Goal: Task Accomplishment & Management: Complete application form

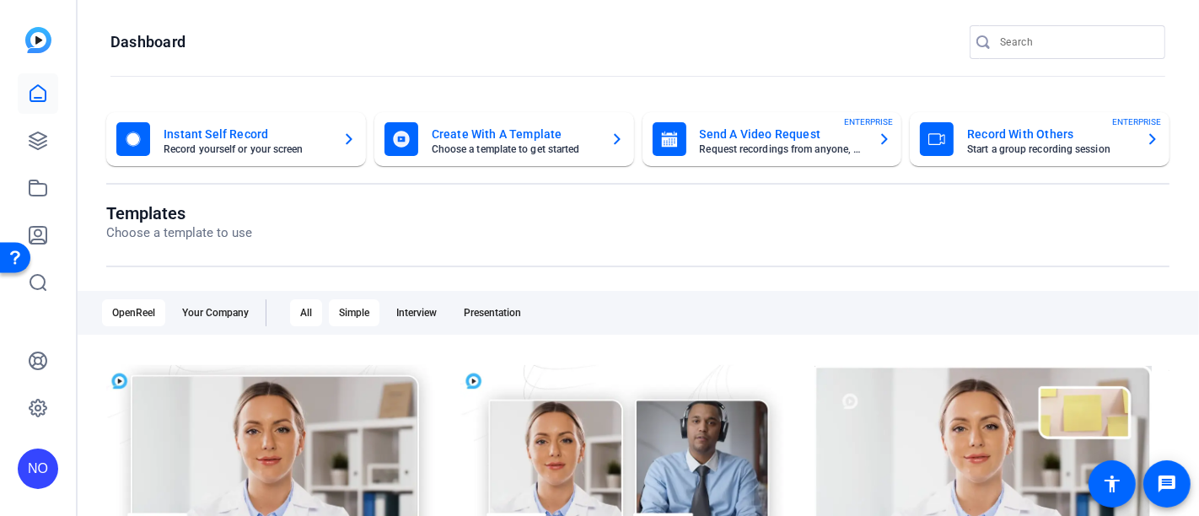
click at [356, 309] on div "Simple" at bounding box center [354, 312] width 51 height 27
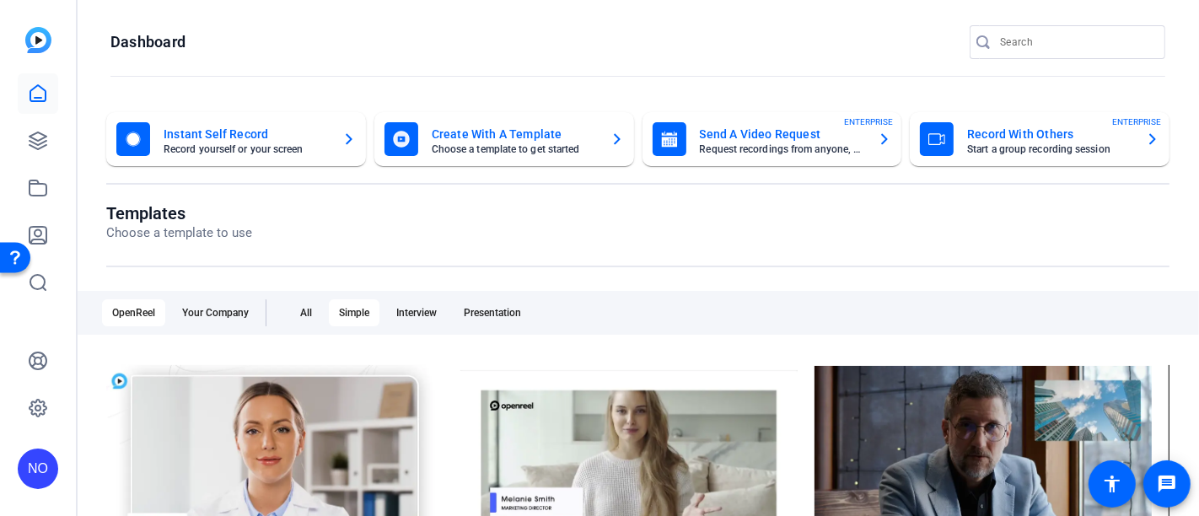
click at [1072, 137] on mat-card-title "Record With Others" at bounding box center [1049, 134] width 165 height 20
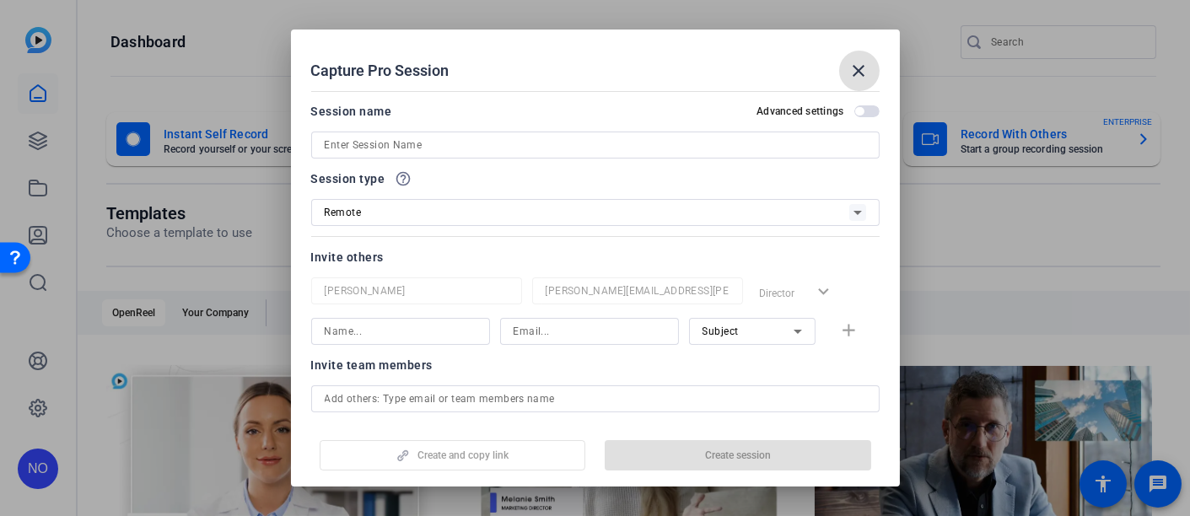
click at [433, 143] on input at bounding box center [595, 145] width 541 height 20
paste input "Tax Accounting Impact on Pillar Two"
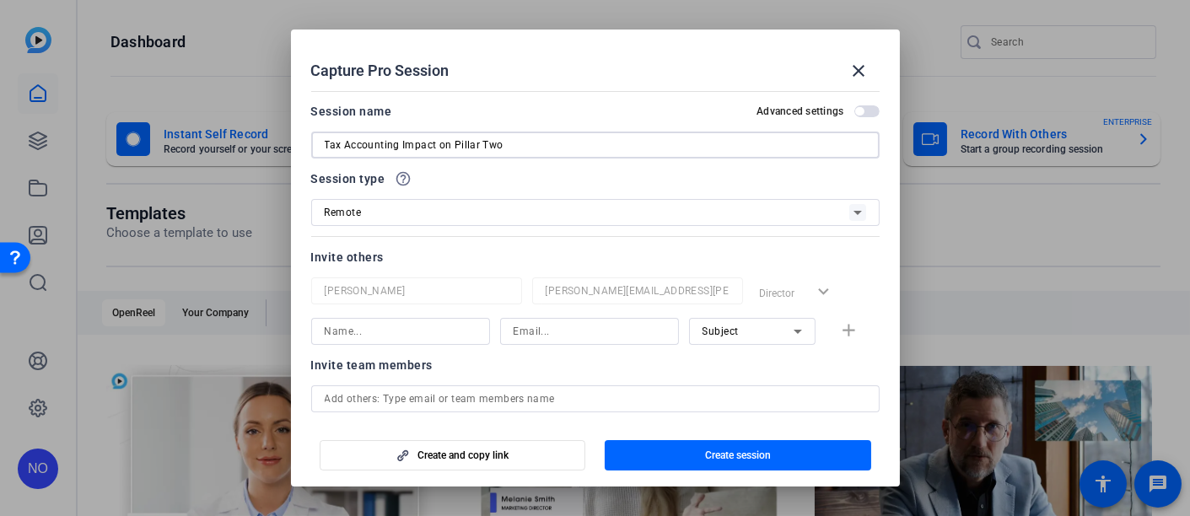
type input "Tax Accounting Impact on Pillar Two"
click at [847, 203] on icon at bounding box center [857, 212] width 20 height 20
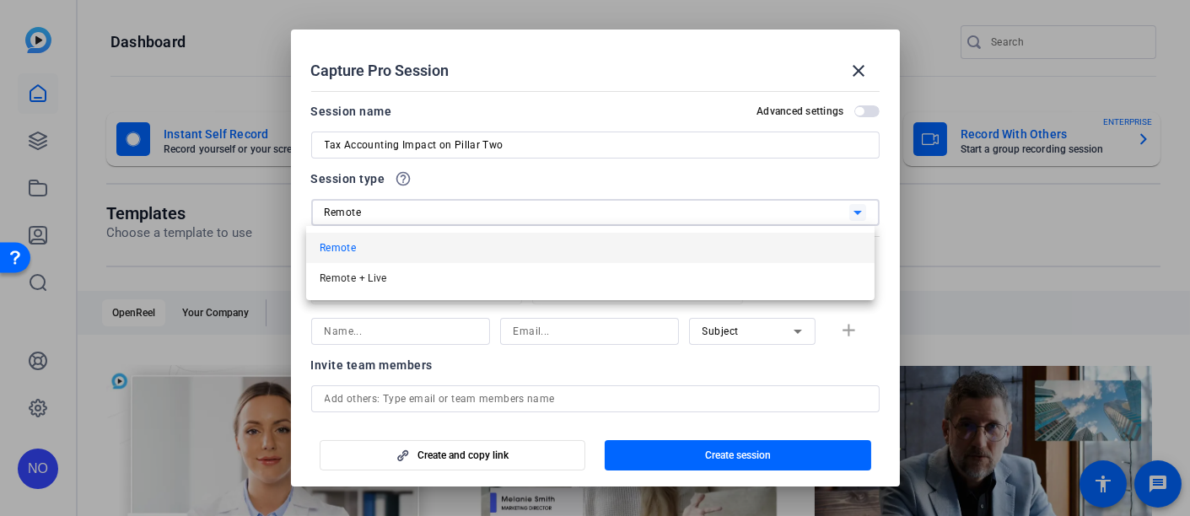
click at [732, 181] on div at bounding box center [595, 258] width 1190 height 516
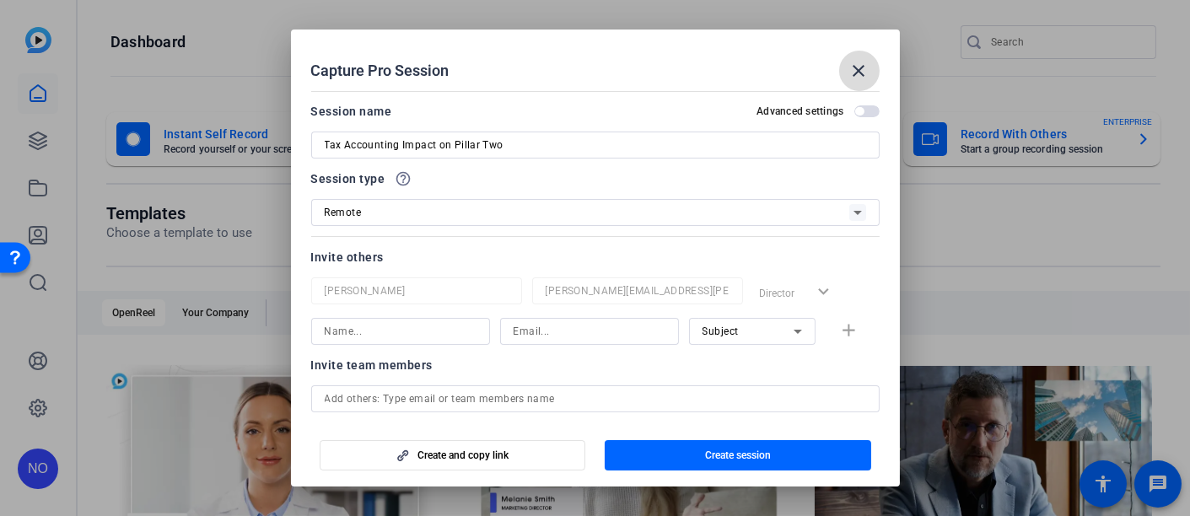
click at [864, 66] on mat-icon "close" at bounding box center [859, 71] width 20 height 20
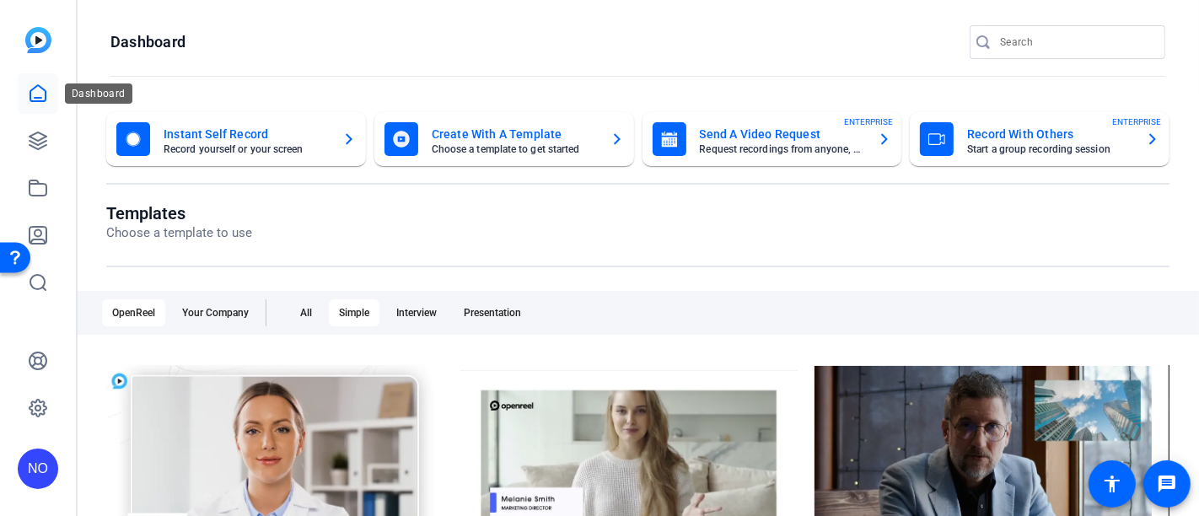
click at [35, 88] on icon at bounding box center [37, 93] width 15 height 16
click at [43, 138] on icon at bounding box center [38, 140] width 17 height 17
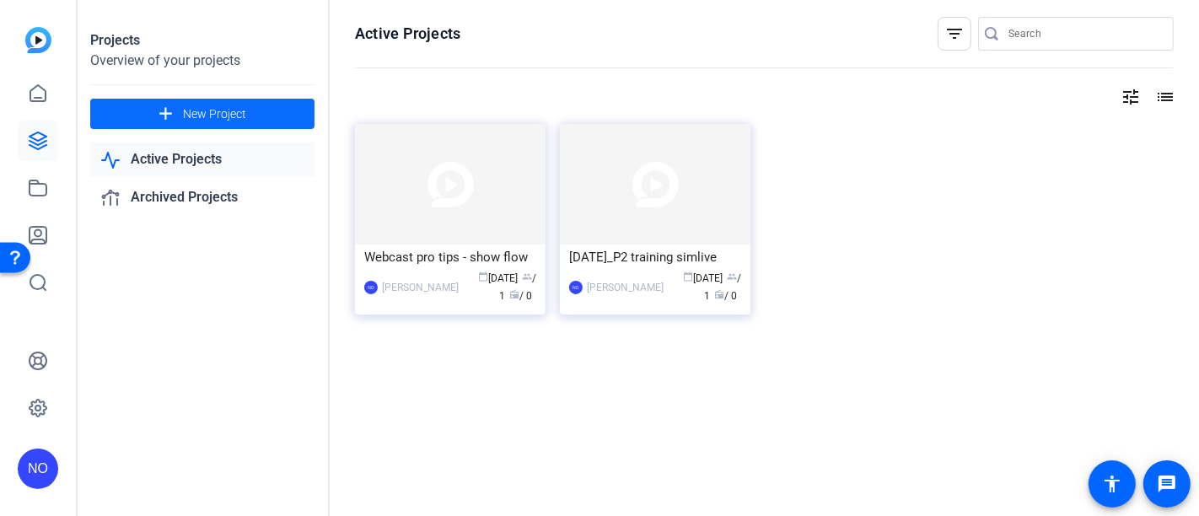
click at [189, 110] on span "New Project" at bounding box center [214, 114] width 63 height 18
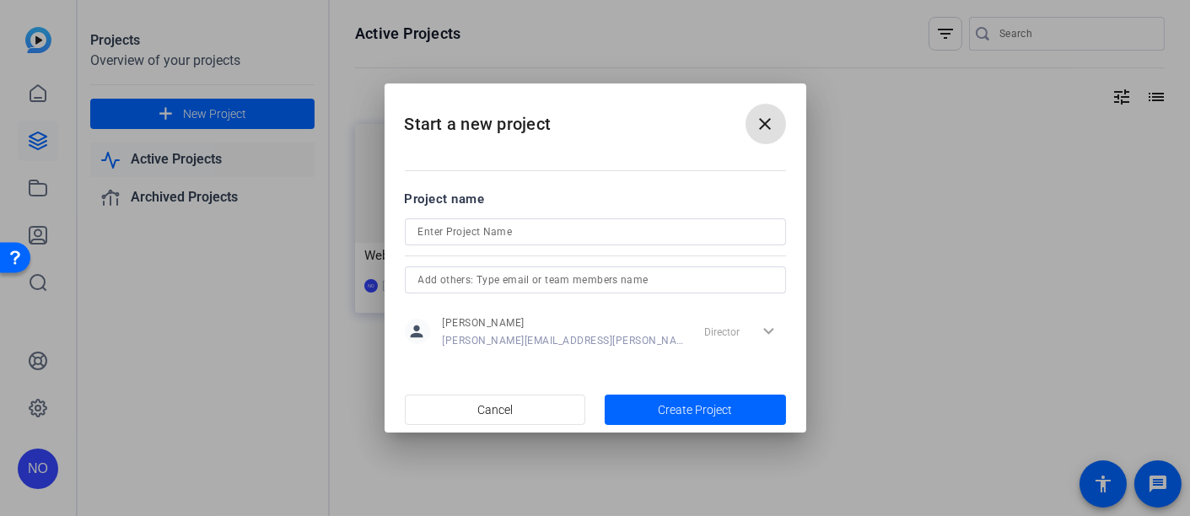
click at [466, 236] on input at bounding box center [595, 232] width 354 height 20
paste input "Tax Accounting Impact on Pillar Two"
type input "Tax Accounting Impact on Pillar Two"
click at [747, 331] on div "Director expand_more" at bounding box center [741, 331] width 89 height 30
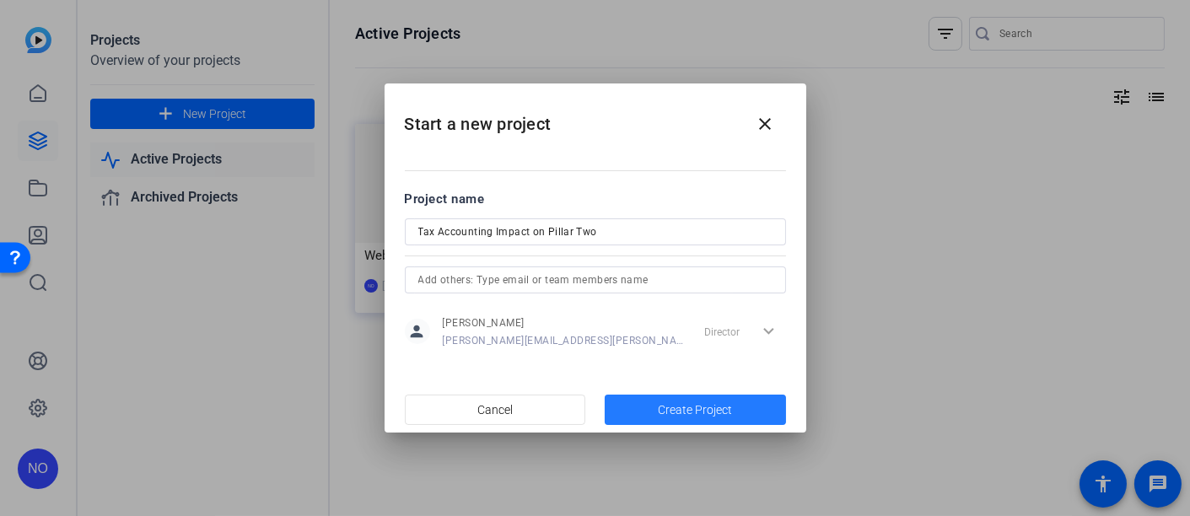
click at [707, 413] on span "Create Project" at bounding box center [695, 410] width 74 height 18
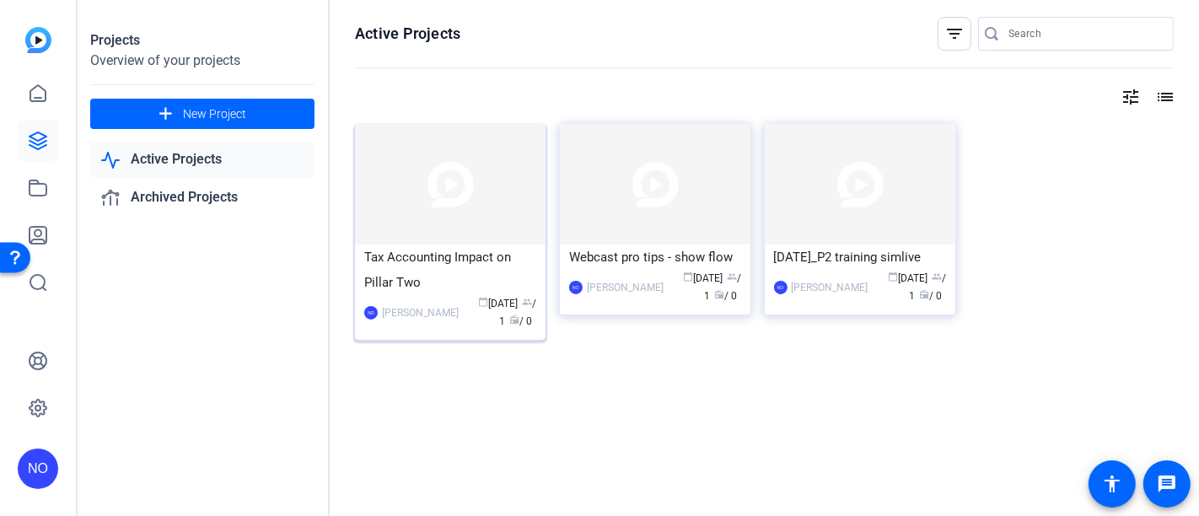
click at [449, 217] on img at bounding box center [450, 184] width 191 height 121
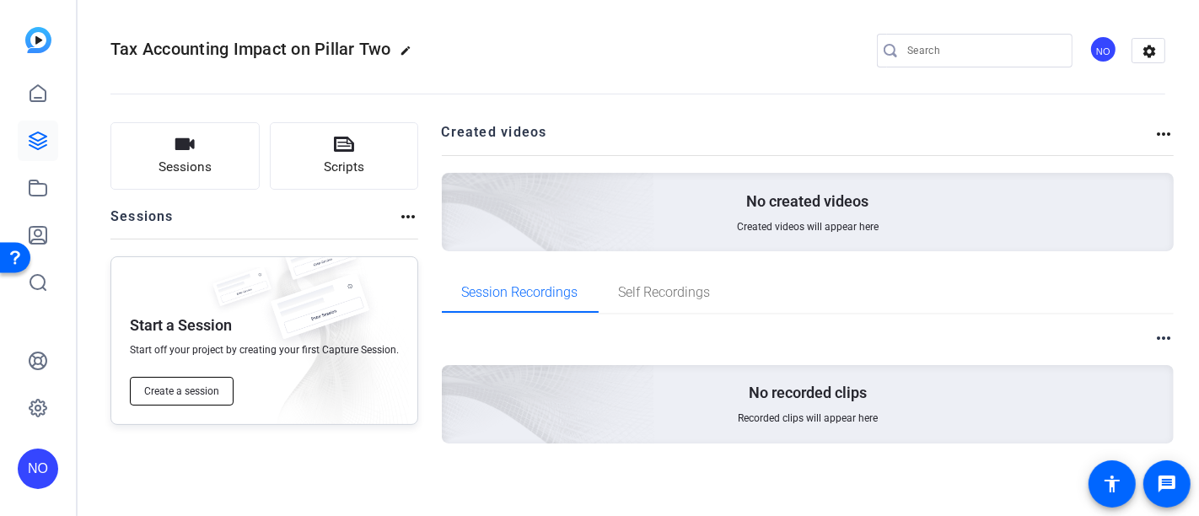
click at [166, 383] on button "Create a session" at bounding box center [182, 391] width 104 height 29
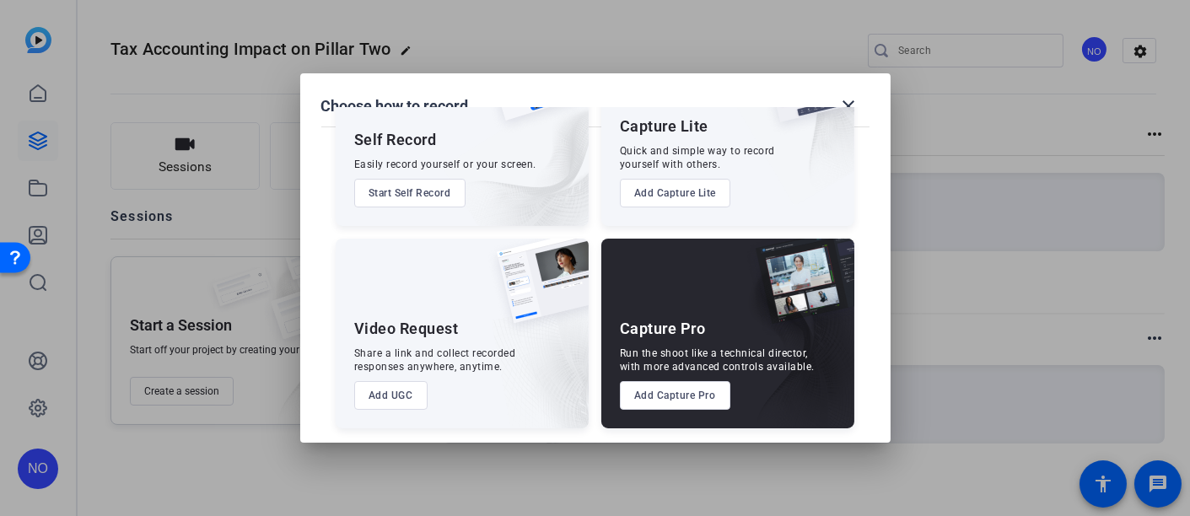
scroll to position [106, 0]
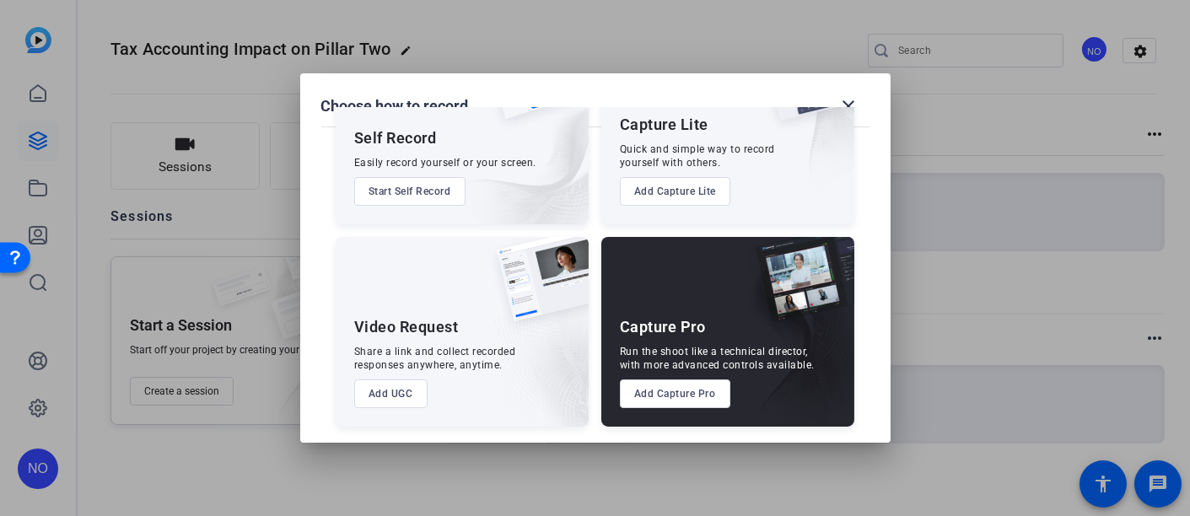
click at [699, 389] on button "Add Capture Pro" at bounding box center [675, 393] width 110 height 29
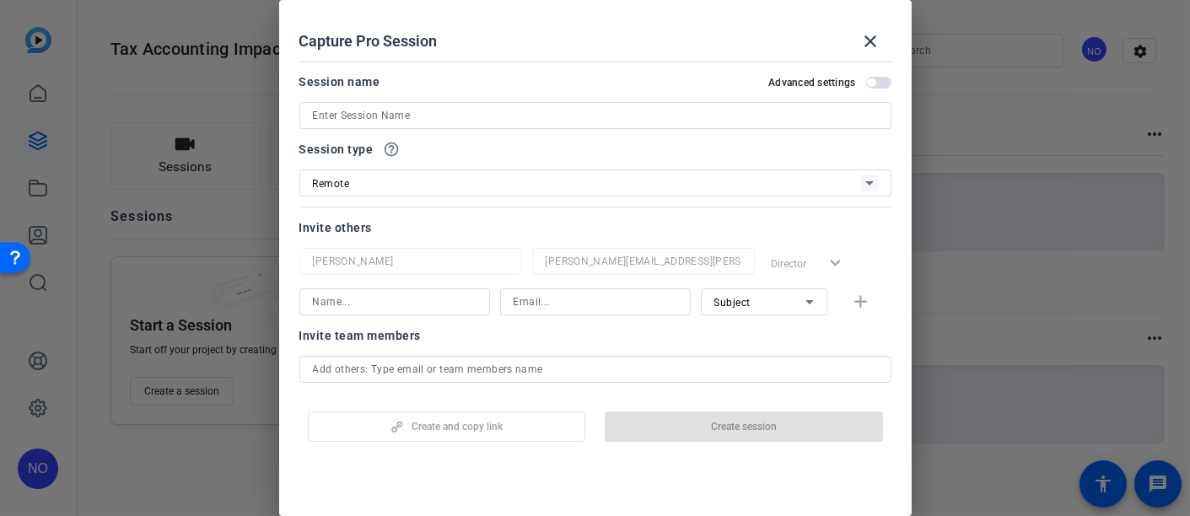
click at [510, 112] on input at bounding box center [595, 115] width 565 height 20
paste input "Tax Accounting Impact on Pillar Two"
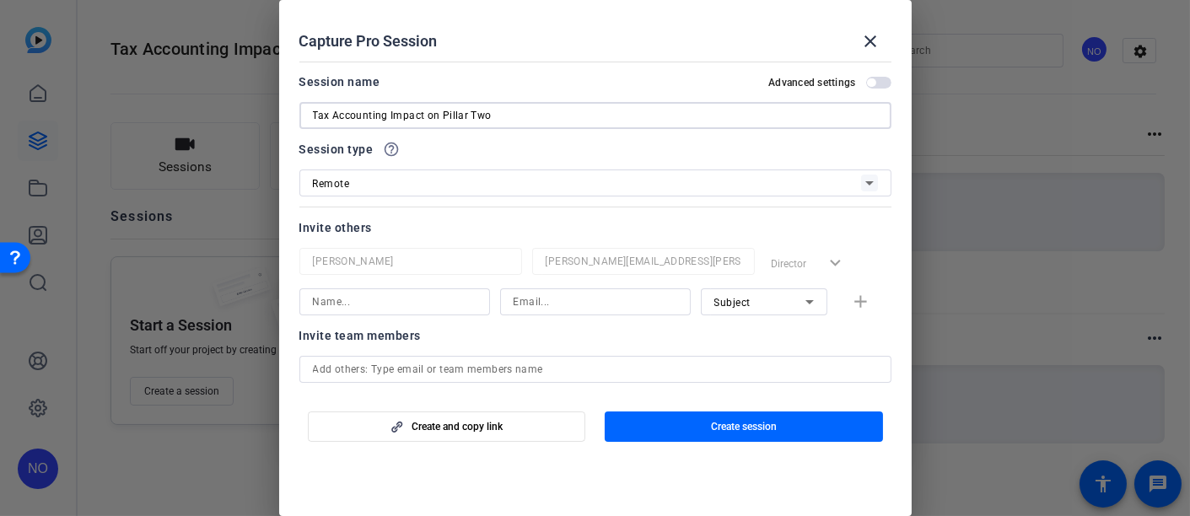
click at [313, 114] on input "Tax Accounting Impact on Pillar Two" at bounding box center [595, 115] width 565 height 20
type input "[DATE]_Tax Accounting Impact on Pillar Two"
click at [380, 363] on input "text" at bounding box center [595, 369] width 565 height 20
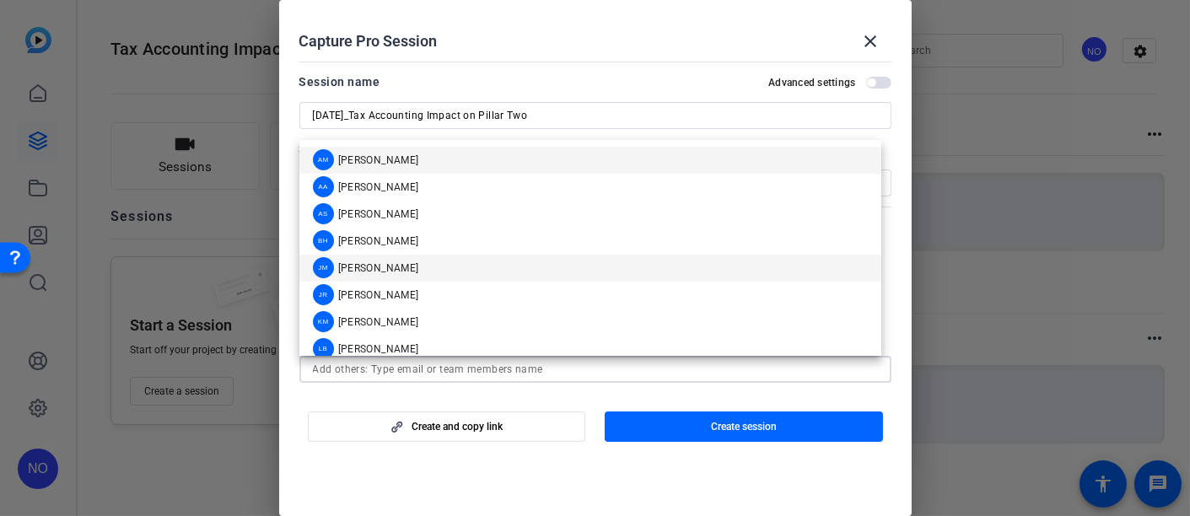
scroll to position [40, 0]
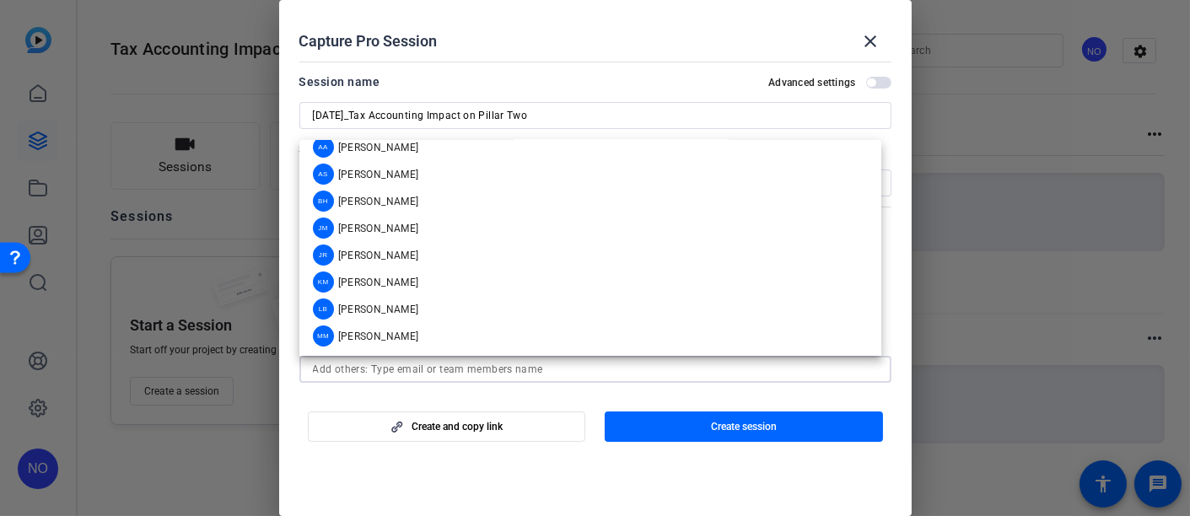
click at [450, 399] on div "Create and copy link Create session" at bounding box center [595, 420] width 592 height 43
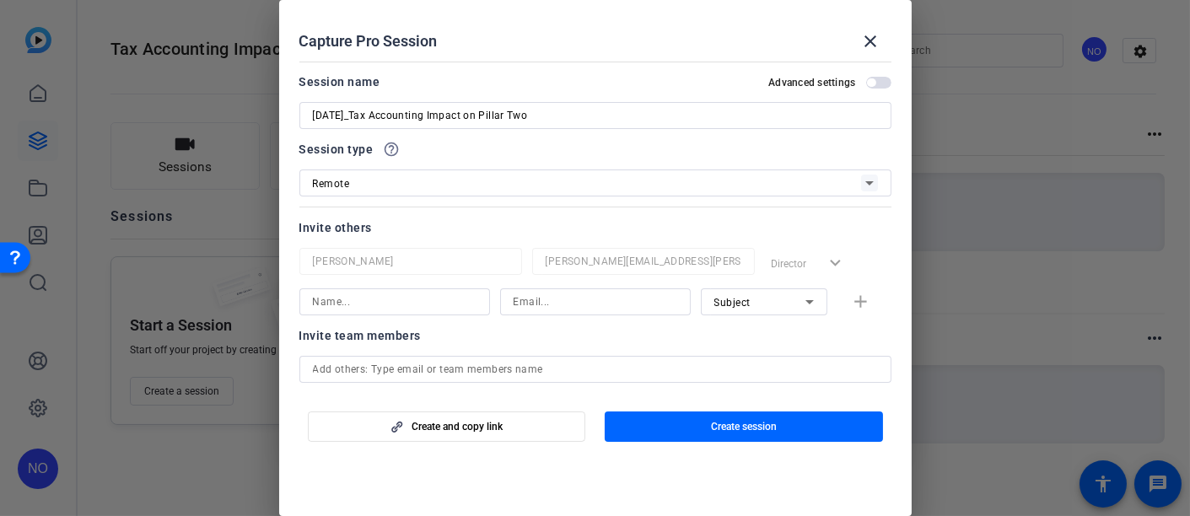
click at [342, 304] on input at bounding box center [395, 302] width 164 height 20
type input "[PERSON_NAME][EMAIL_ADDRESS][PERSON_NAME][DOMAIN_NAME]"
drag, startPoint x: 455, startPoint y: 297, endPoint x: 286, endPoint y: 295, distance: 169.5
click at [286, 295] on mat-dialog-content "Session name Advanced settings [DATE]_Tax Accounting Impact on Pillar Two Sessi…" at bounding box center [595, 223] width 632 height 336
click at [558, 298] on input at bounding box center [596, 302] width 164 height 20
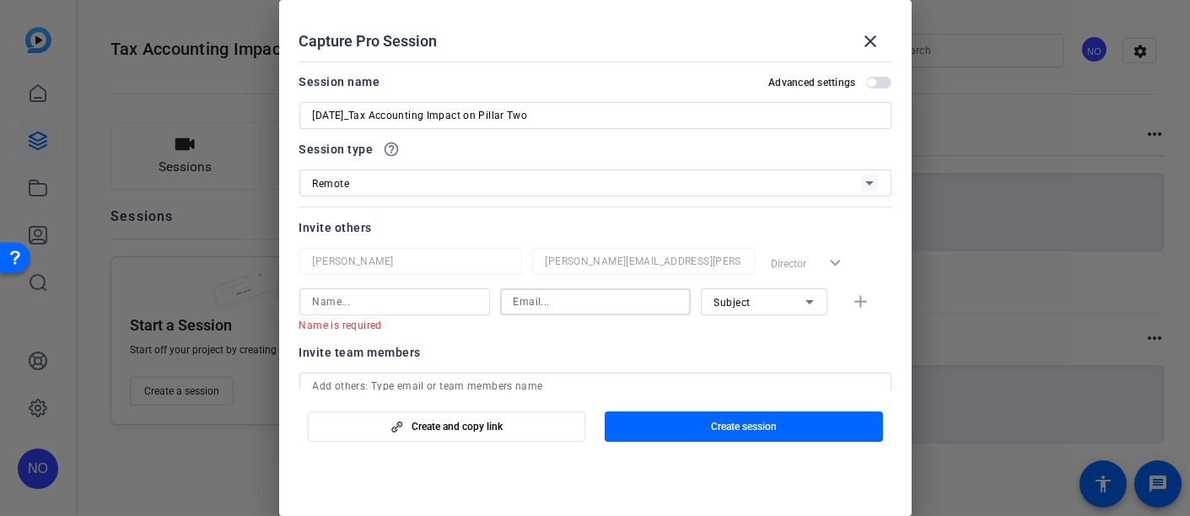
paste input "[PERSON_NAME][EMAIL_ADDRESS][PERSON_NAME][DOMAIN_NAME]"
type input "[PERSON_NAME][EMAIL_ADDRESS][PERSON_NAME][DOMAIN_NAME]"
click at [363, 293] on input at bounding box center [395, 302] width 164 height 20
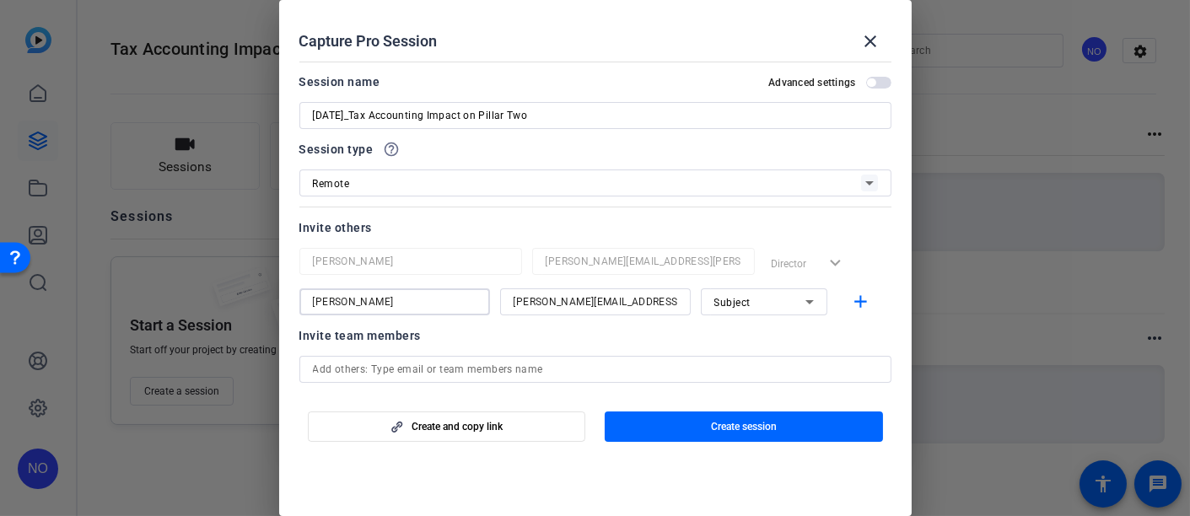
type input "[PERSON_NAME]"
click at [799, 298] on icon at bounding box center [809, 302] width 20 height 20
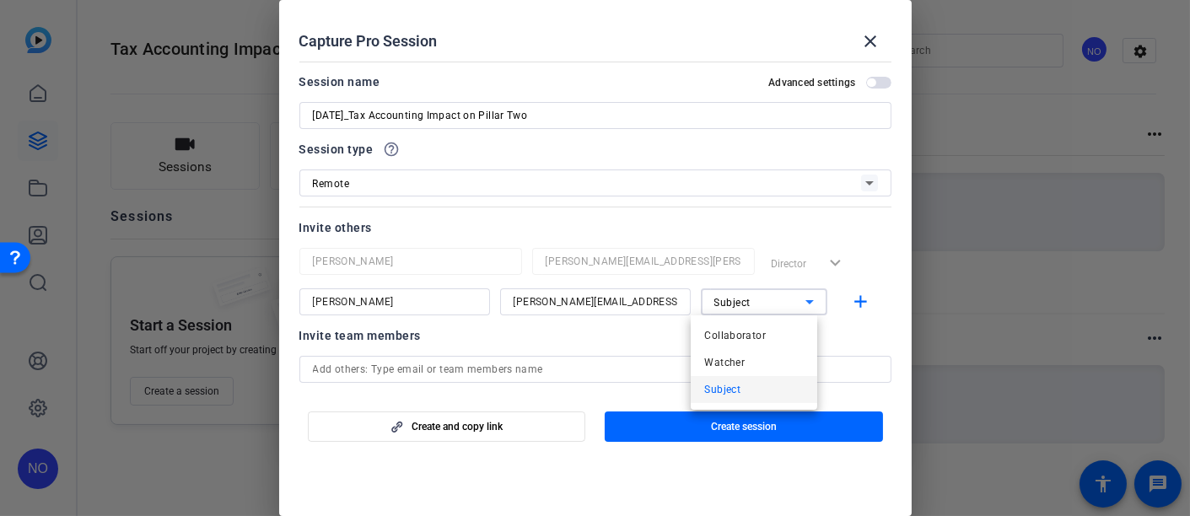
click at [839, 329] on div at bounding box center [595, 258] width 1190 height 516
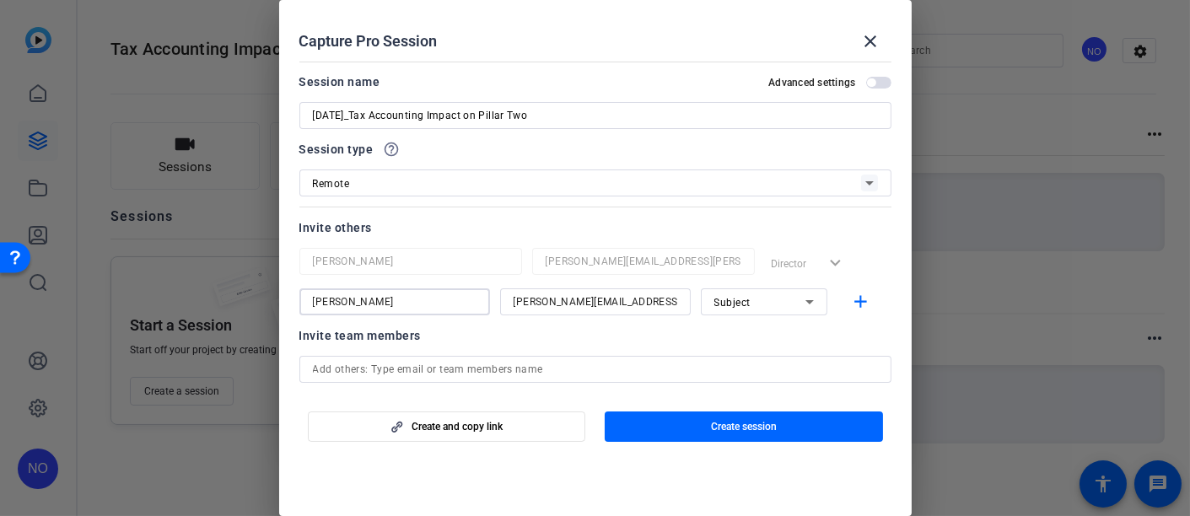
drag, startPoint x: 438, startPoint y: 299, endPoint x: 262, endPoint y: 288, distance: 176.6
click at [262, 288] on div "Choose how to record close Self Record Easily record yourself or your screen. S…" at bounding box center [595, 258] width 1190 height 516
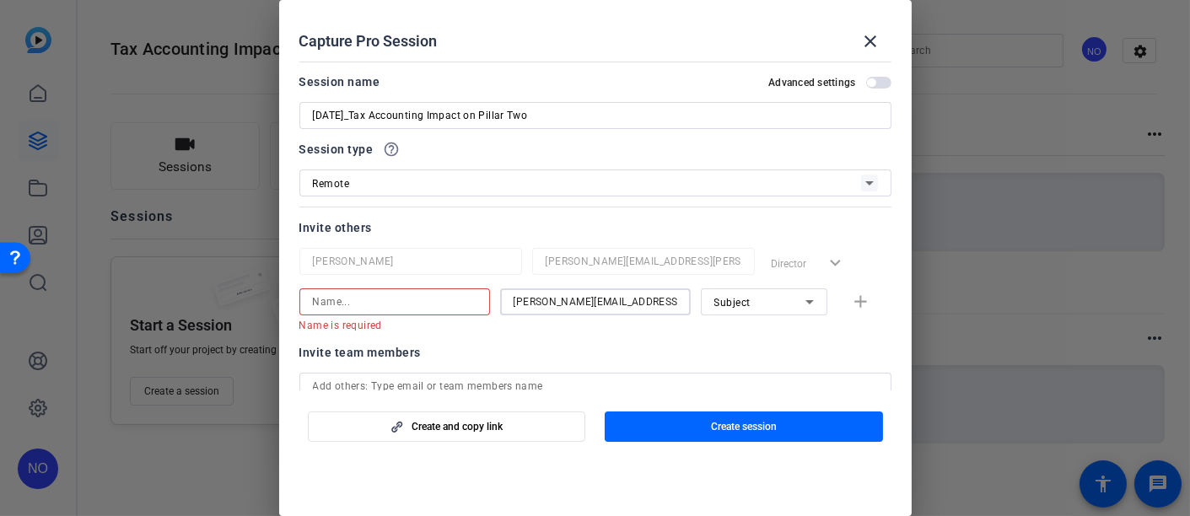
drag, startPoint x: 648, startPoint y: 299, endPoint x: 481, endPoint y: 299, distance: 166.1
click at [481, 299] on div "Name is required [PERSON_NAME][EMAIL_ADDRESS][PERSON_NAME][DOMAIN_NAME] Subject…" at bounding box center [595, 310] width 592 height 44
click at [540, 332] on mat-error "Email is required" at bounding box center [588, 324] width 177 height 19
click at [661, 342] on div "Invite team members" at bounding box center [595, 352] width 592 height 20
click at [473, 186] on div "Remote" at bounding box center [587, 183] width 548 height 21
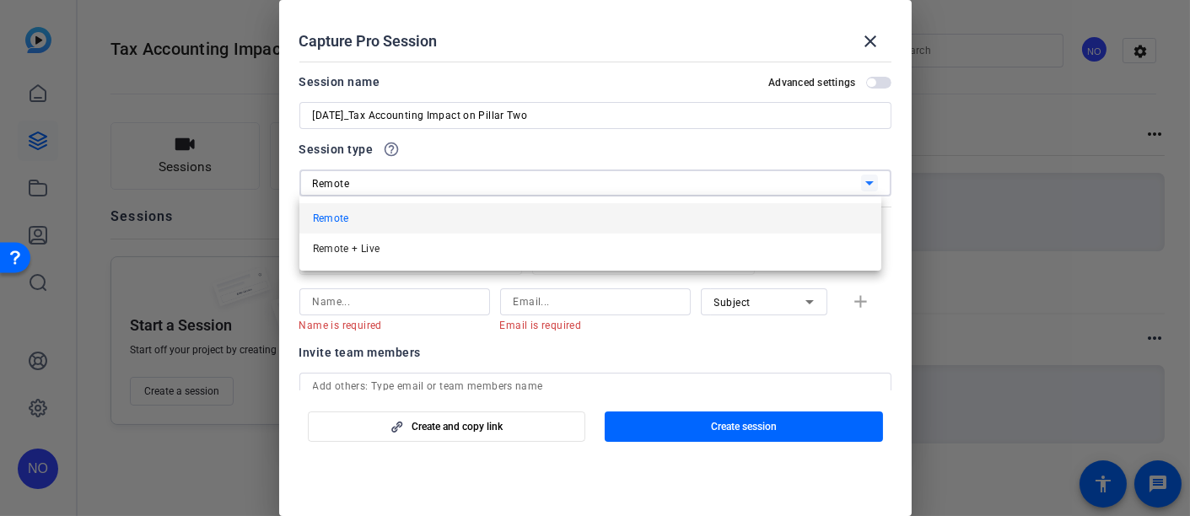
drag, startPoint x: 526, startPoint y: 471, endPoint x: 571, endPoint y: 461, distance: 45.6
click at [526, 471] on div at bounding box center [595, 258] width 1190 height 516
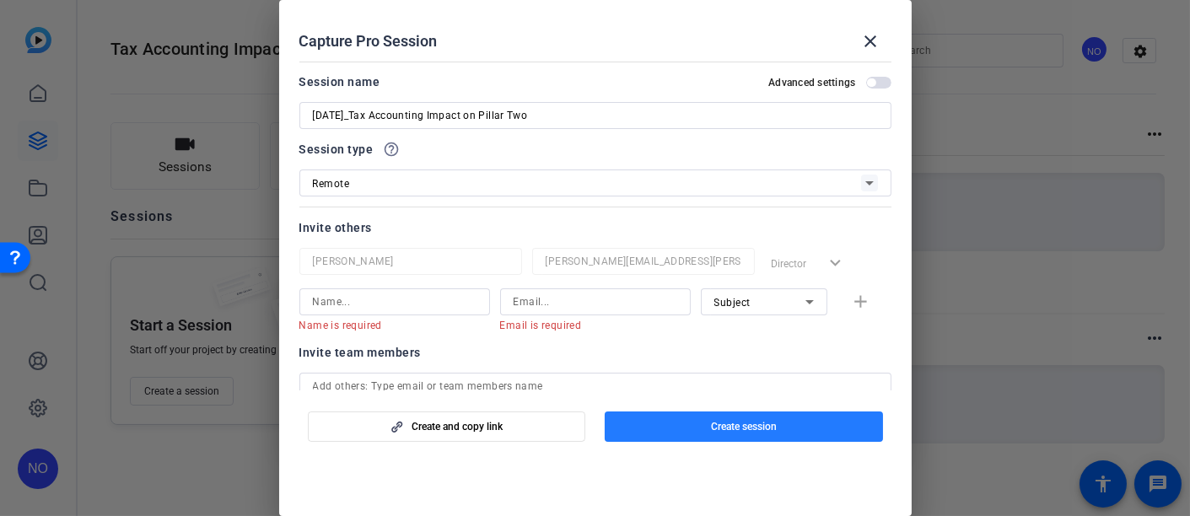
click at [727, 424] on span "Create session" at bounding box center [744, 426] width 66 height 13
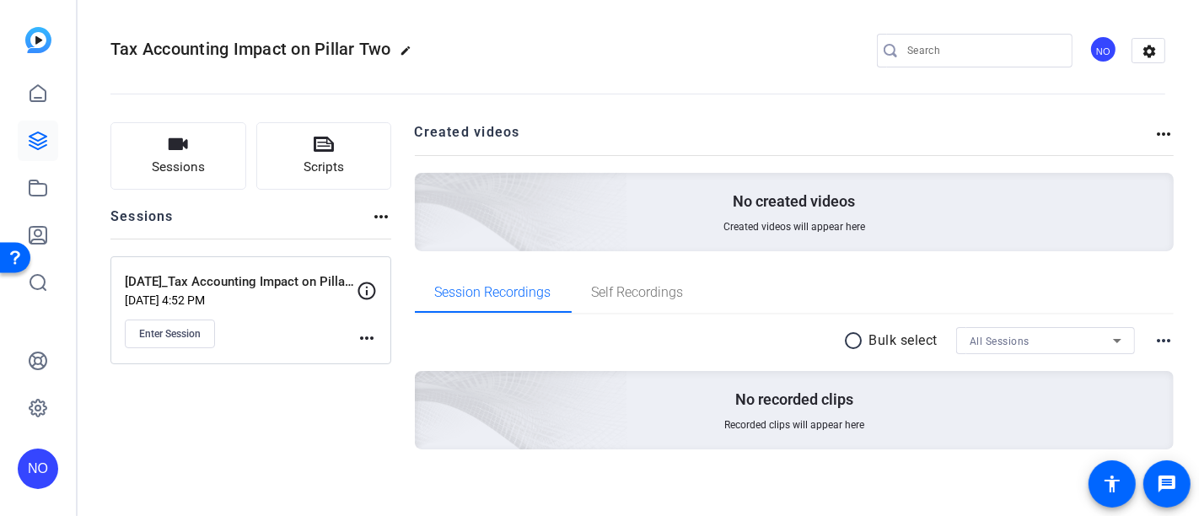
click at [373, 331] on mat-icon "more_horiz" at bounding box center [367, 338] width 20 height 20
click at [382, 360] on span "Edit Session" at bounding box center [408, 362] width 77 height 20
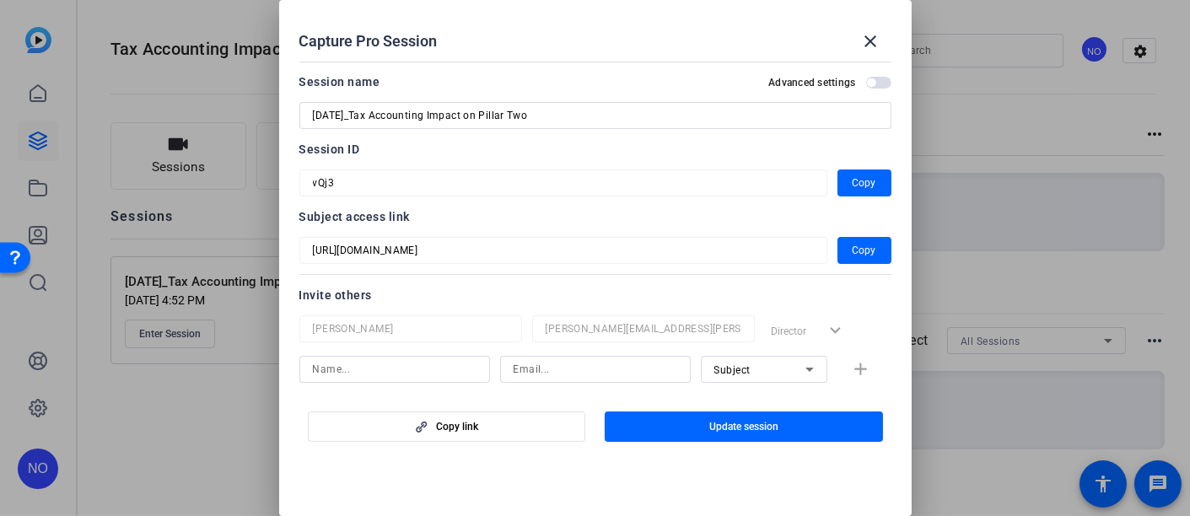
click at [460, 369] on input at bounding box center [395, 369] width 164 height 20
click at [856, 250] on span "Copy" at bounding box center [864, 250] width 24 height 20
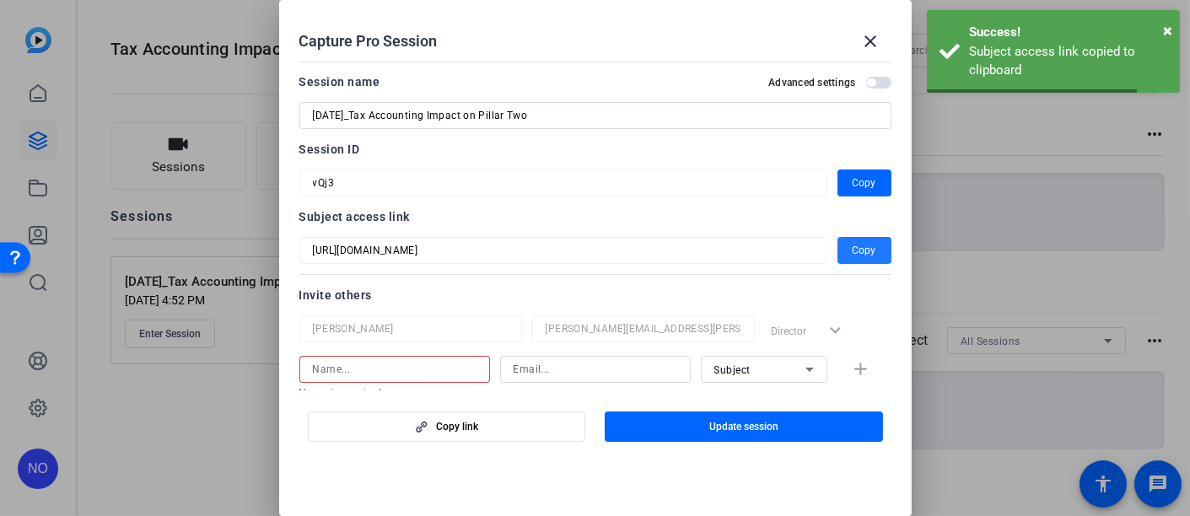
click at [413, 368] on input at bounding box center [395, 369] width 164 height 20
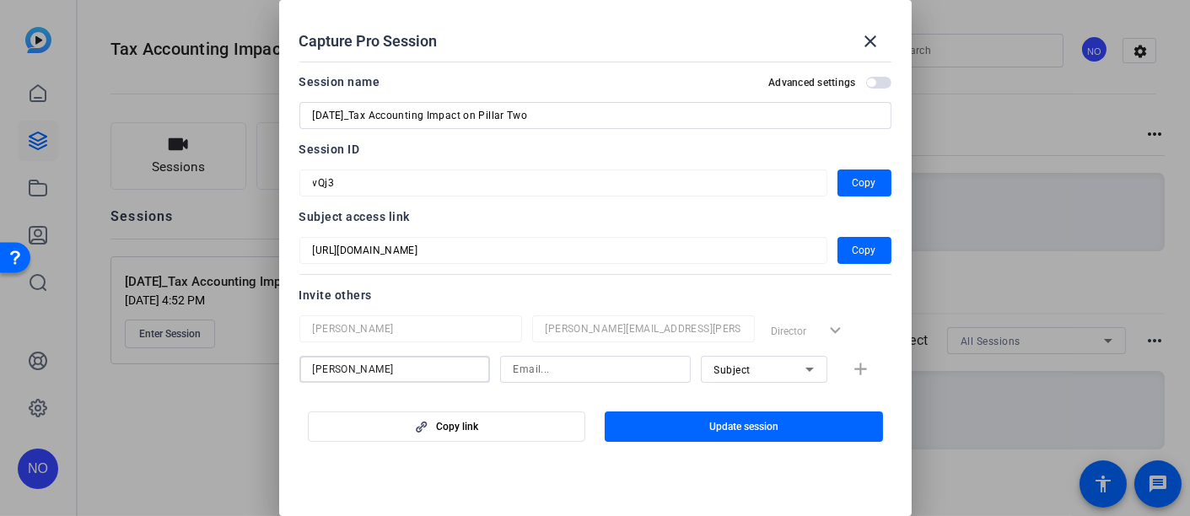
type input "[PERSON_NAME]"
click at [523, 368] on input at bounding box center [596, 369] width 164 height 20
type input "[PERSON_NAME][EMAIL_ADDRESS][PERSON_NAME][DOMAIN_NAME]"
click at [786, 368] on div "Subject" at bounding box center [759, 369] width 91 height 21
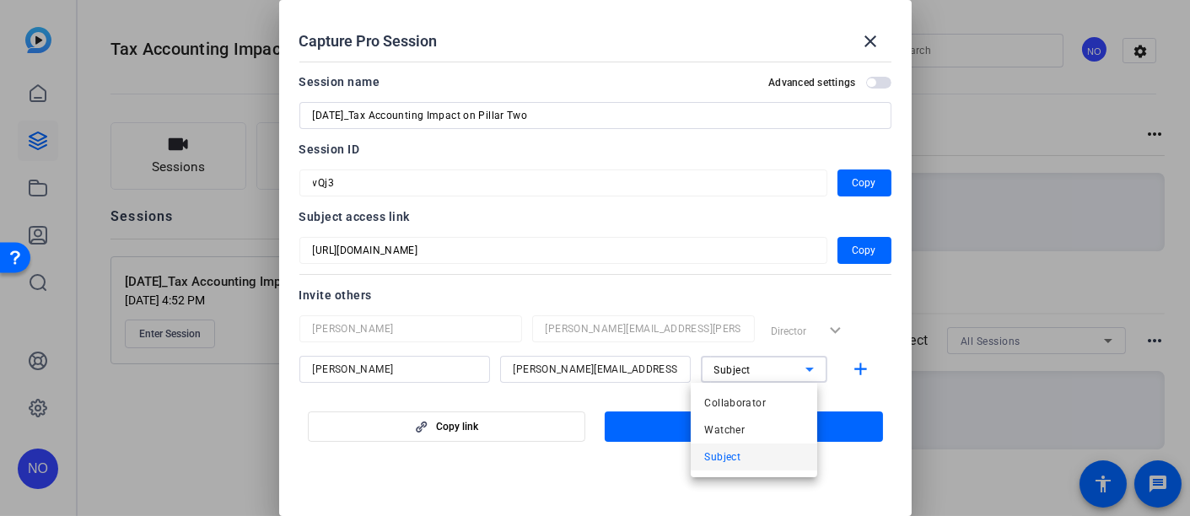
click at [539, 394] on div at bounding box center [595, 258] width 1190 height 516
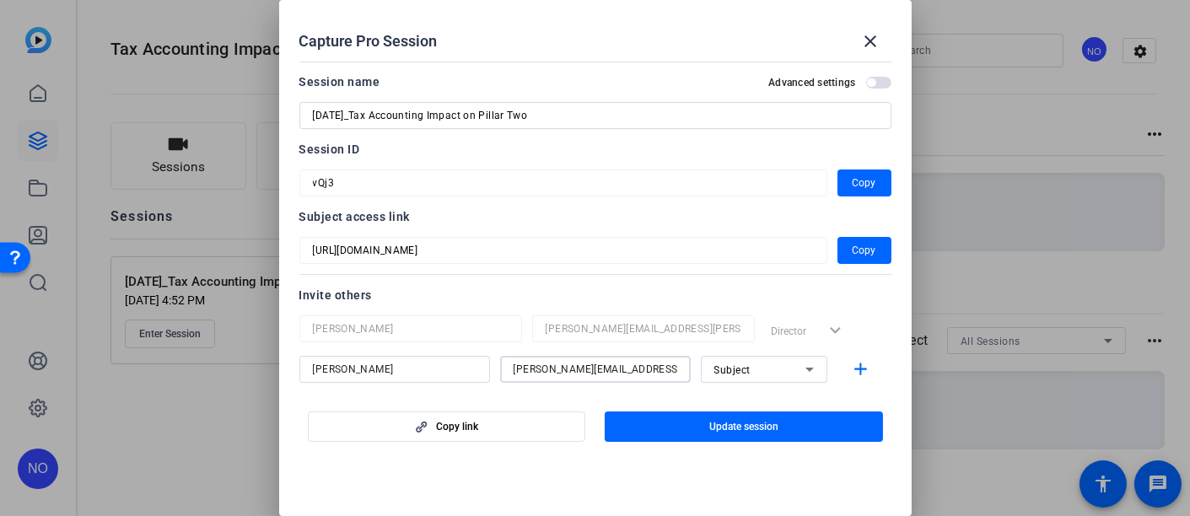
drag, startPoint x: 638, startPoint y: 366, endPoint x: 480, endPoint y: 366, distance: 158.5
click at [480, 366] on div "[PERSON_NAME] [PERSON_NAME][EMAIL_ADDRESS][PERSON_NAME][DOMAIN_NAME] Subject add" at bounding box center [595, 369] width 592 height 27
drag, startPoint x: 432, startPoint y: 368, endPoint x: 289, endPoint y: 366, distance: 142.5
click at [289, 366] on mat-dialog-content "Session name Advanced settings [DATE]_Tax Accounting Impact on Pillar Two Sessi…" at bounding box center [595, 223] width 632 height 336
click at [546, 364] on input at bounding box center [596, 369] width 164 height 20
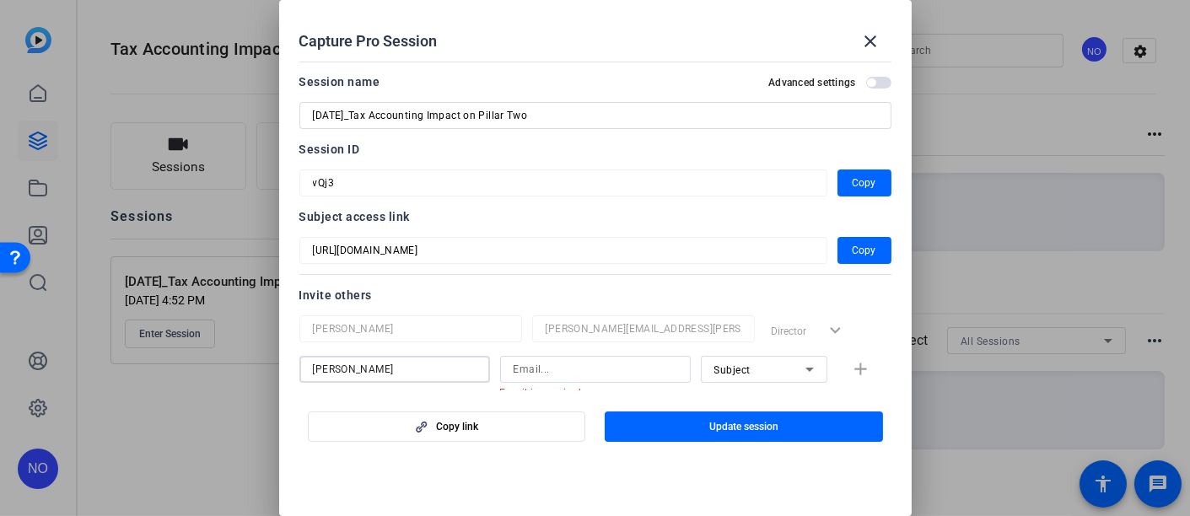
drag, startPoint x: 431, startPoint y: 369, endPoint x: 277, endPoint y: 373, distance: 154.3
click at [277, 373] on div "Capture Pro Session close Session name Advanced settings [DATE]_Tax Accounting …" at bounding box center [595, 258] width 1190 height 516
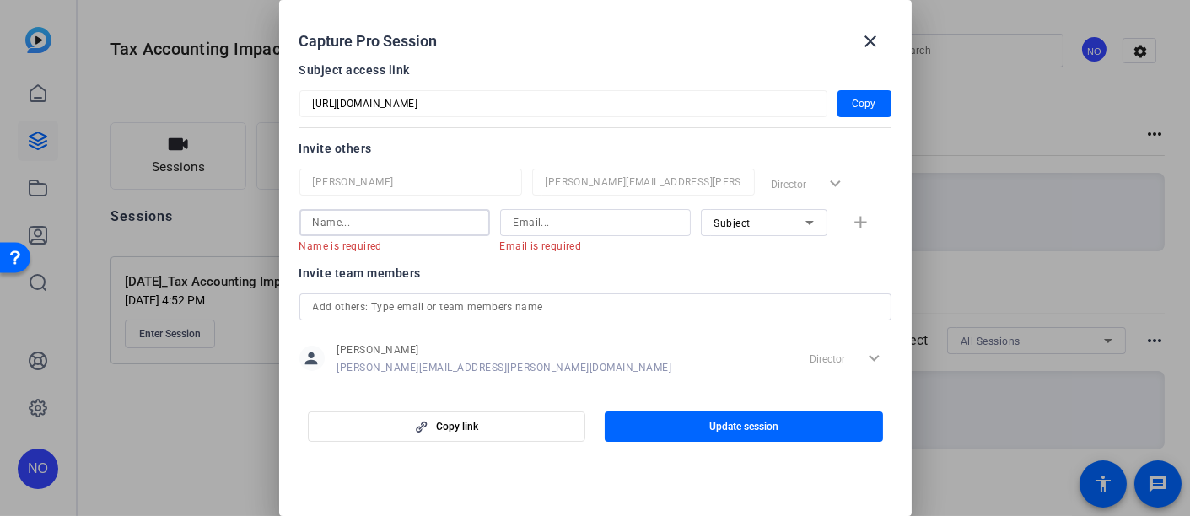
scroll to position [170, 0]
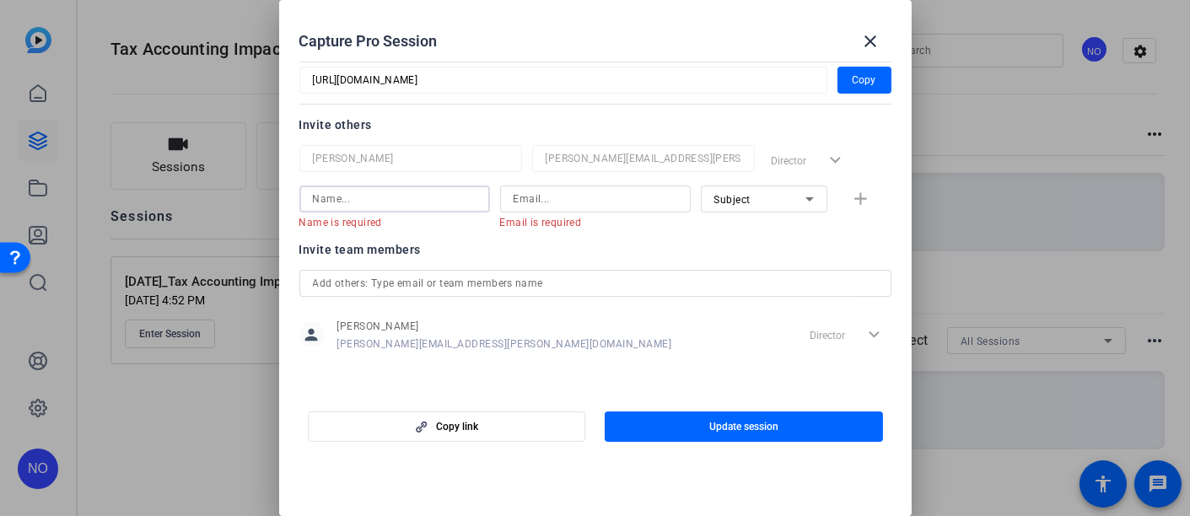
click at [388, 280] on input "text" at bounding box center [595, 283] width 565 height 20
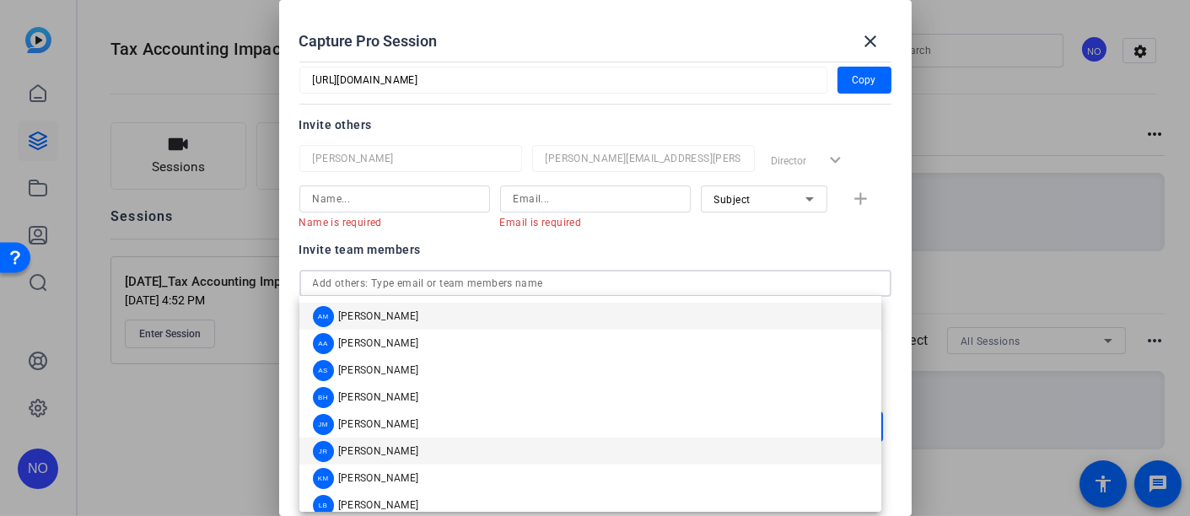
click at [393, 455] on span "[PERSON_NAME]" at bounding box center [378, 450] width 81 height 13
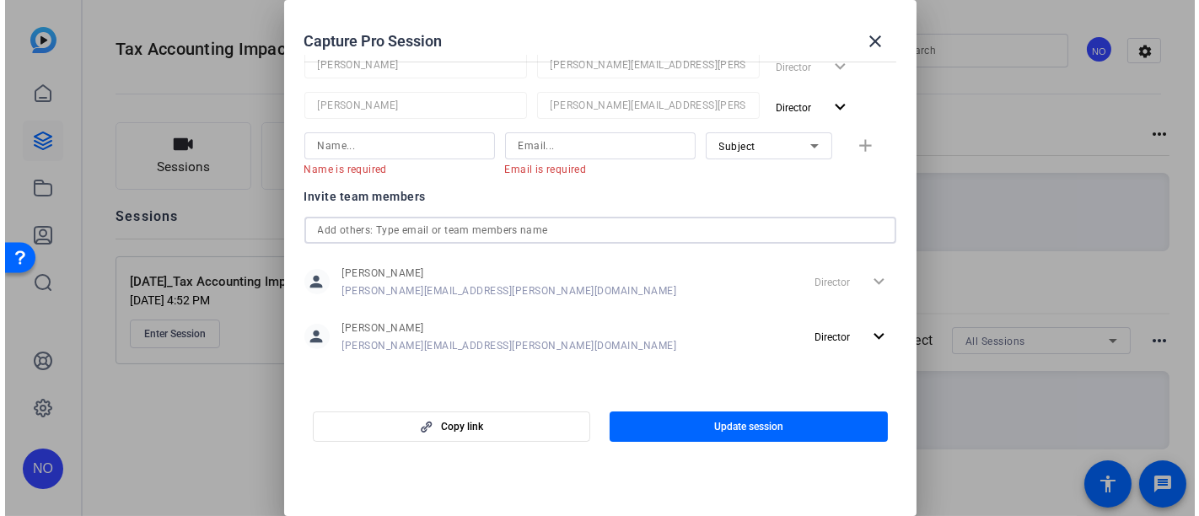
scroll to position [265, 0]
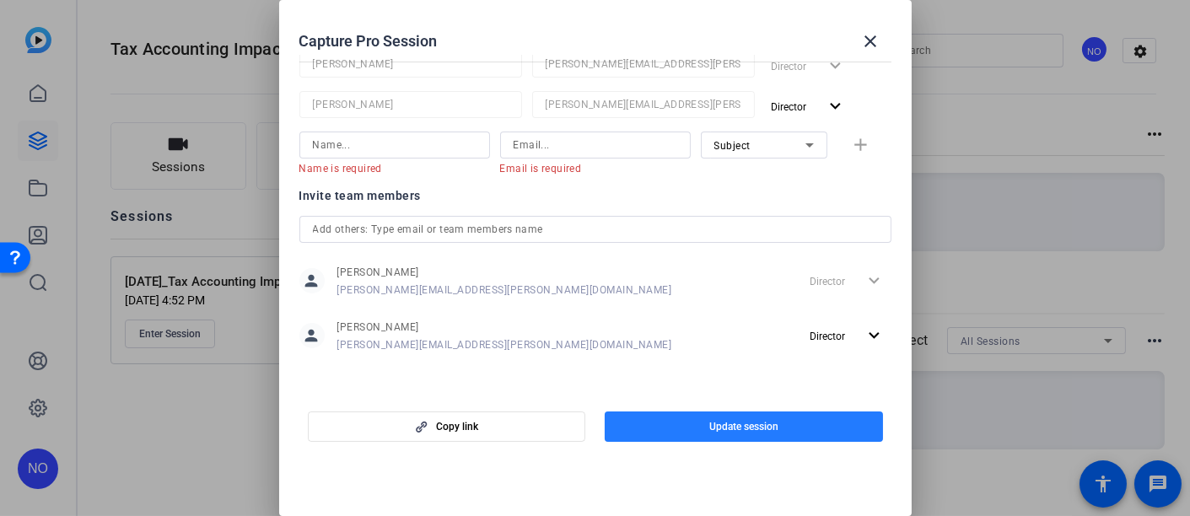
click at [733, 423] on span "Update session" at bounding box center [743, 426] width 69 height 13
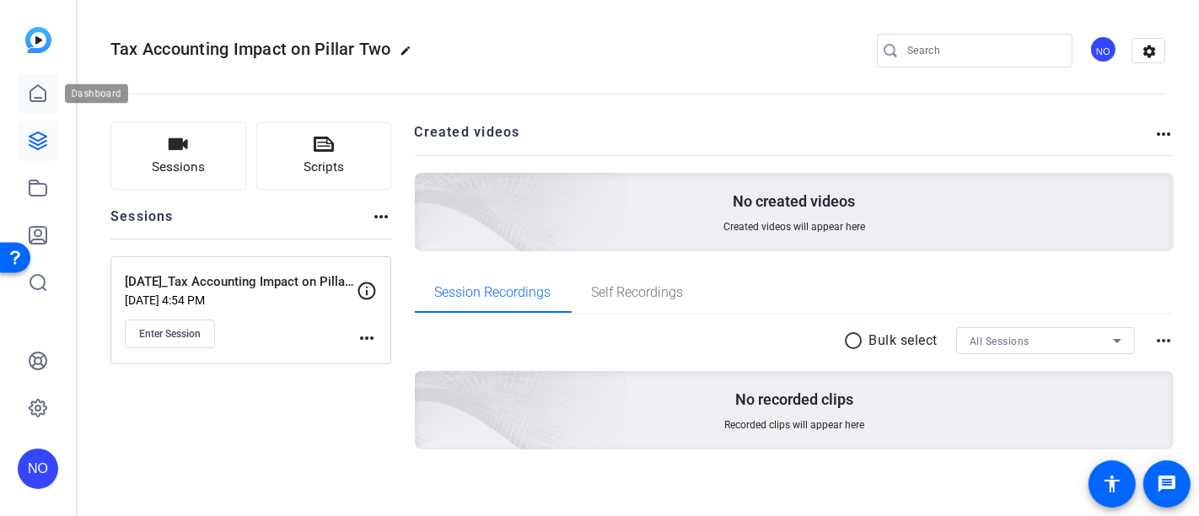
click at [35, 87] on icon at bounding box center [37, 93] width 15 height 16
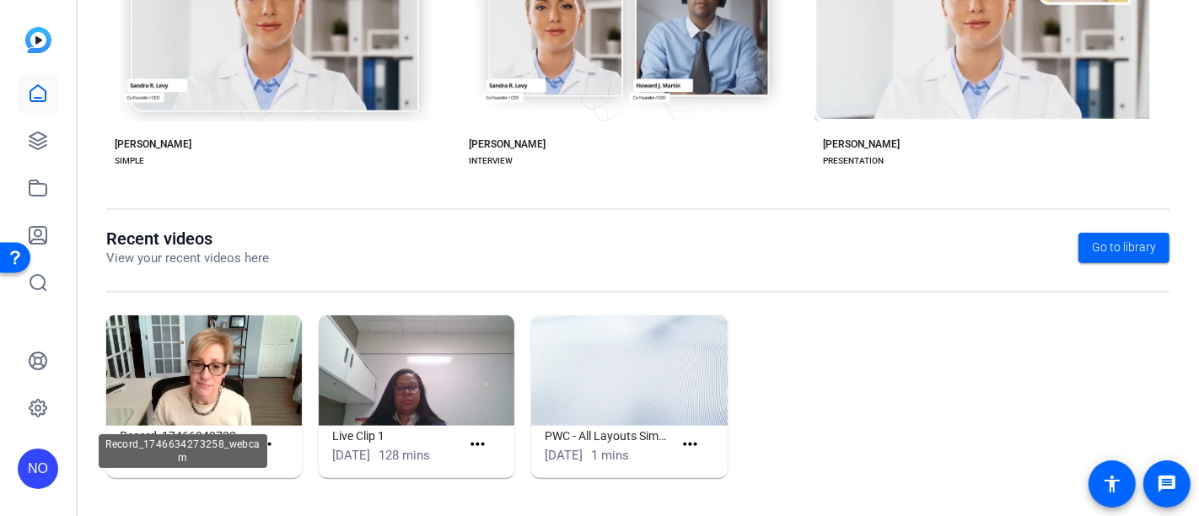
scroll to position [451, 0]
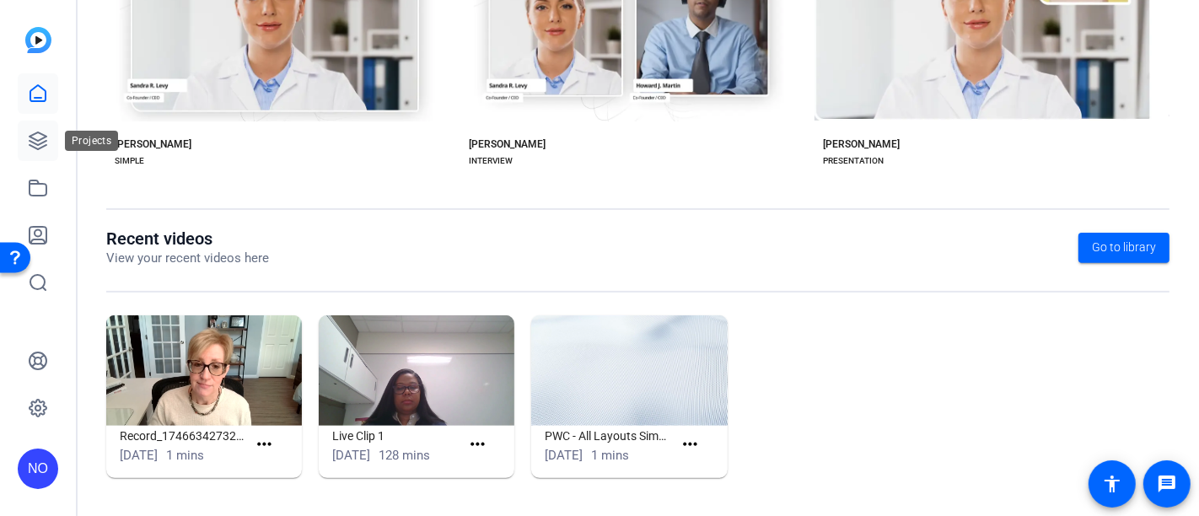
click at [37, 137] on icon at bounding box center [38, 141] width 20 height 20
